Goal: Transaction & Acquisition: Subscribe to service/newsletter

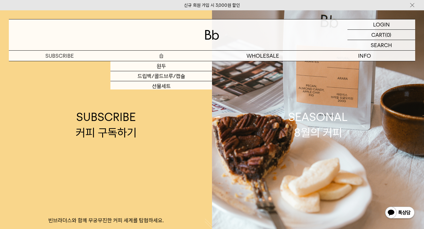
click at [160, 53] on p "숍" at bounding box center [162, 56] width 102 height 10
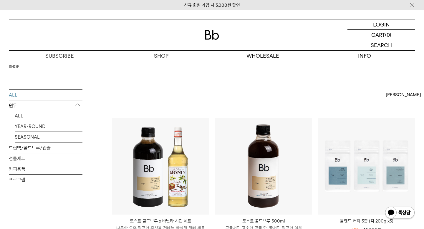
click at [69, 62] on ul "SHOP" at bounding box center [46, 67] width 74 height 12
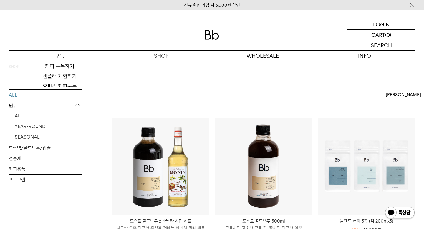
click at [69, 57] on p "구독" at bounding box center [60, 56] width 102 height 10
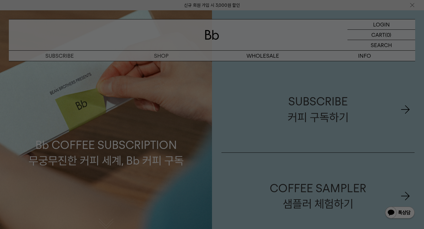
click at [162, 59] on div at bounding box center [212, 114] width 424 height 229
